Goal: Use online tool/utility: Utilize a website feature to perform a specific function

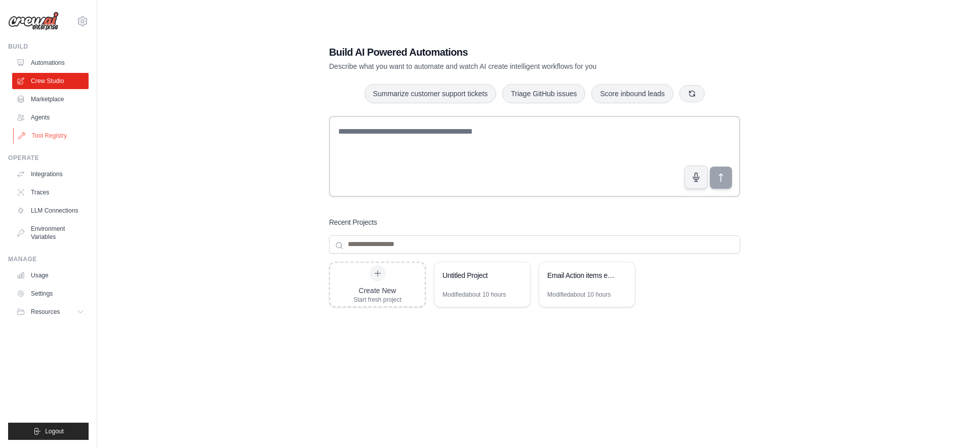
click at [48, 134] on link "Tool Registry" at bounding box center [51, 136] width 76 height 16
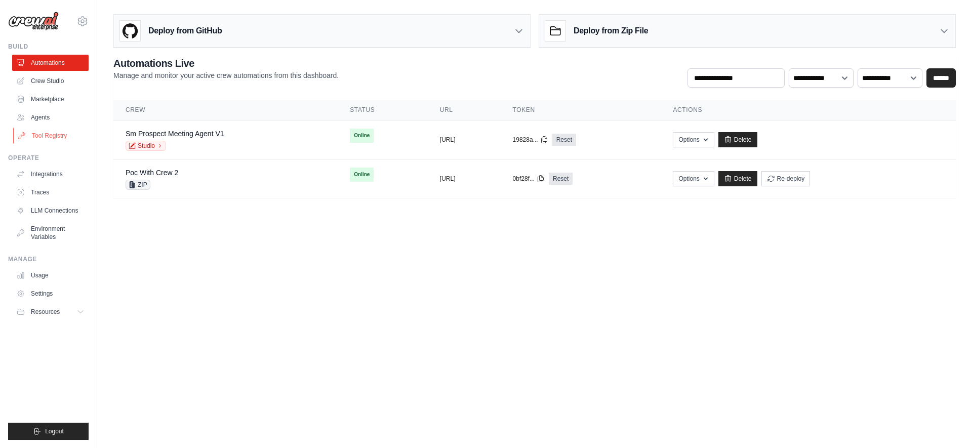
click at [53, 139] on link "Tool Registry" at bounding box center [51, 136] width 76 height 16
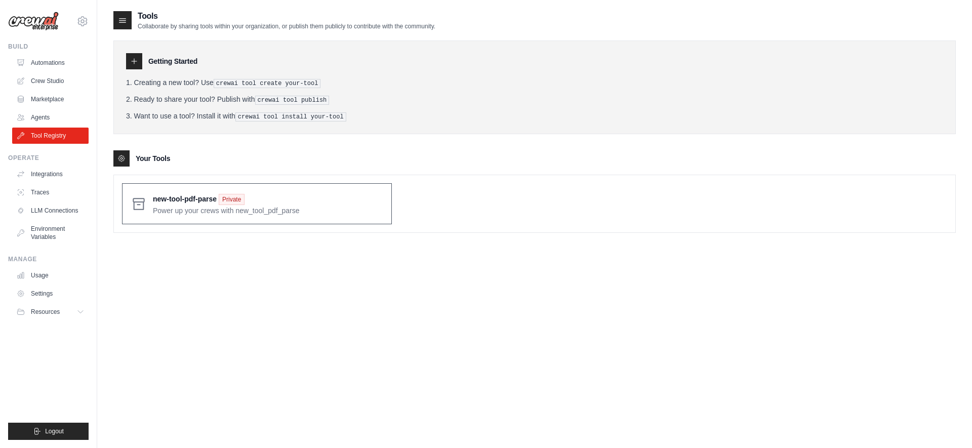
click at [167, 196] on span at bounding box center [268, 204] width 230 height 24
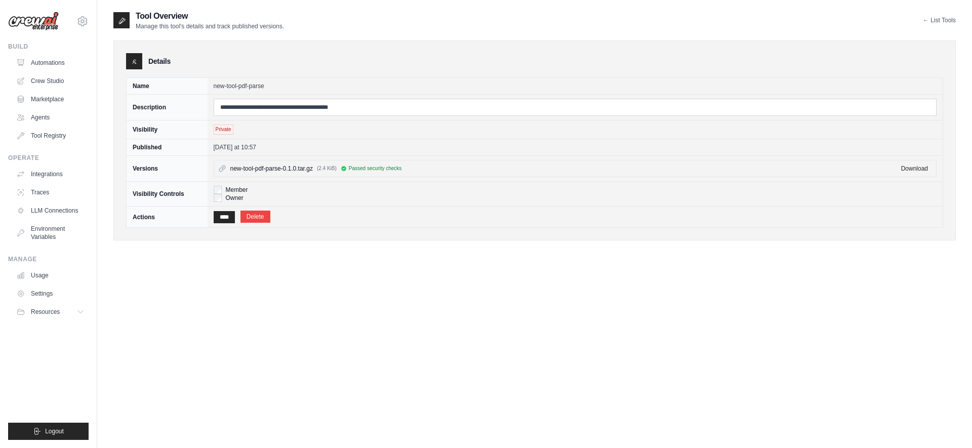
click at [387, 171] on span "Passed security checks" at bounding box center [375, 169] width 53 height 8
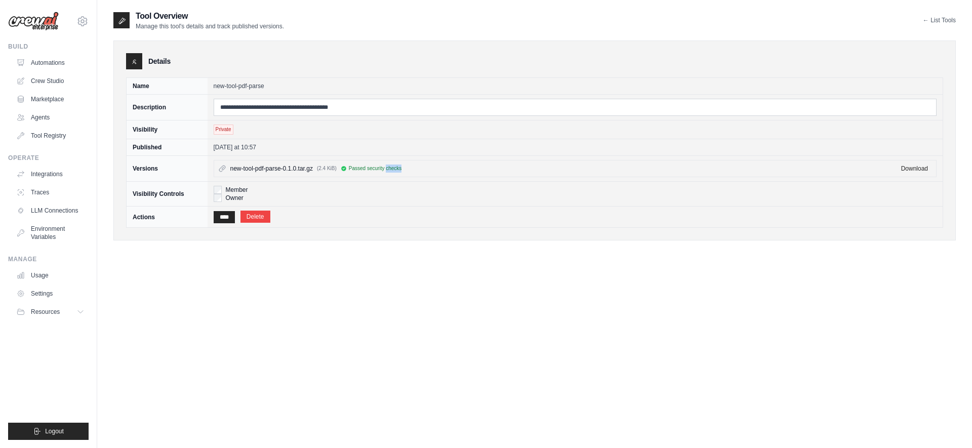
click at [387, 171] on span "Passed security checks" at bounding box center [375, 169] width 53 height 8
click at [49, 78] on link "Crew Studio" at bounding box center [51, 81] width 76 height 16
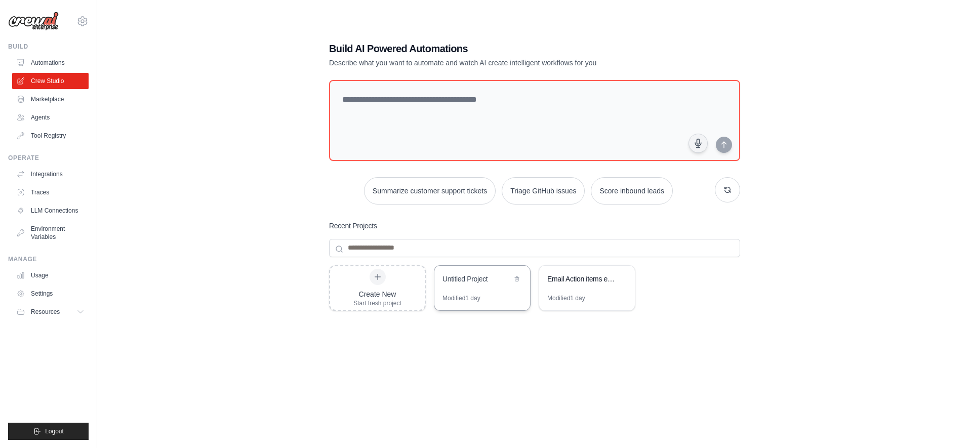
click at [487, 295] on div "Modified 1 day" at bounding box center [482, 302] width 96 height 16
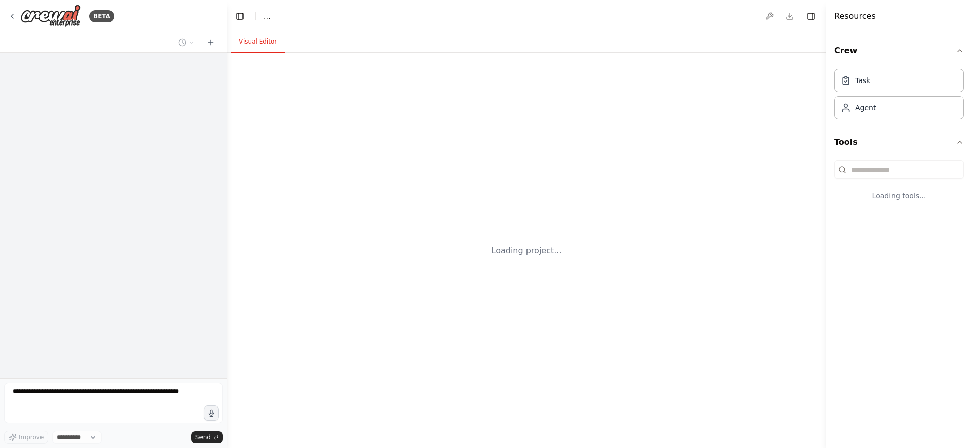
select select "****"
